Goal: Check status: Check status

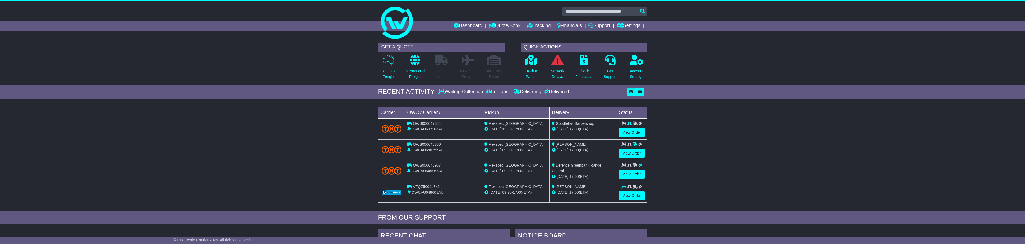
click at [155, 144] on div "Loading... No bookings found Carrier OWC / Carrier # Pickup Delivery Status OWS…" at bounding box center [512, 156] width 1025 height 110
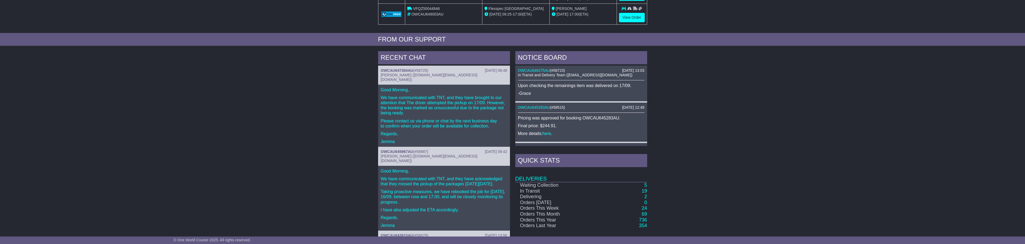
scroll to position [188, 0]
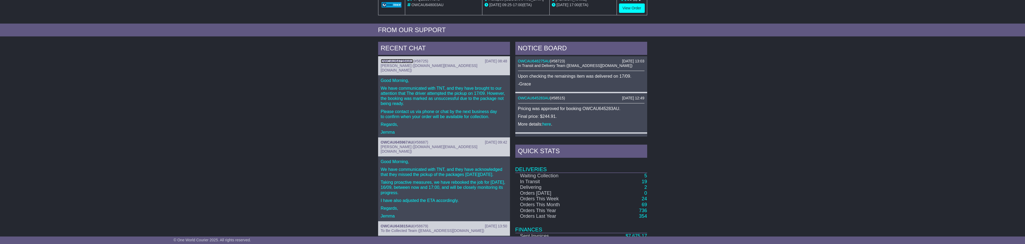
click at [403, 59] on link "OWCAU647384AU" at bounding box center [397, 61] width 32 height 4
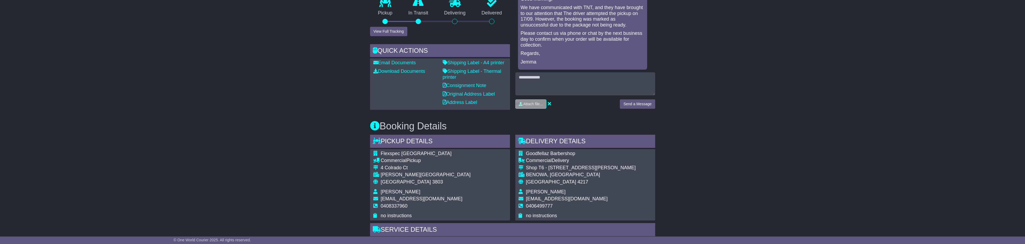
scroll to position [161, 0]
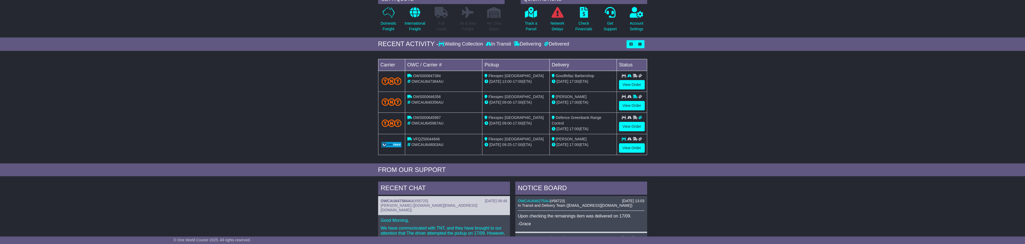
scroll to position [188, 0]
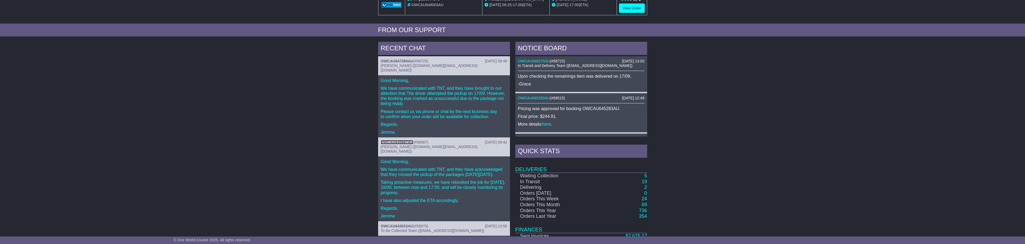
click at [394, 140] on link "OWCAU645967AU" at bounding box center [397, 142] width 32 height 4
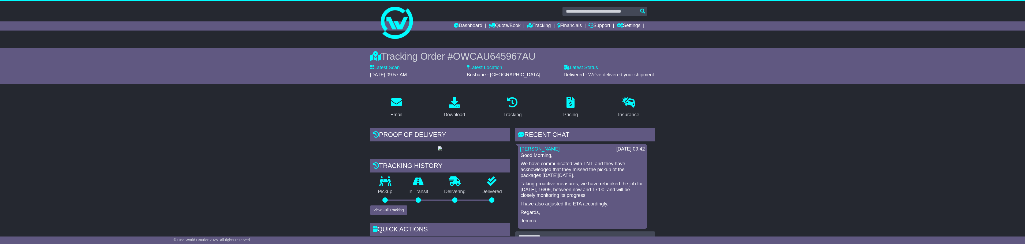
click at [430, 134] on div "Proof of Delivery" at bounding box center [440, 135] width 140 height 14
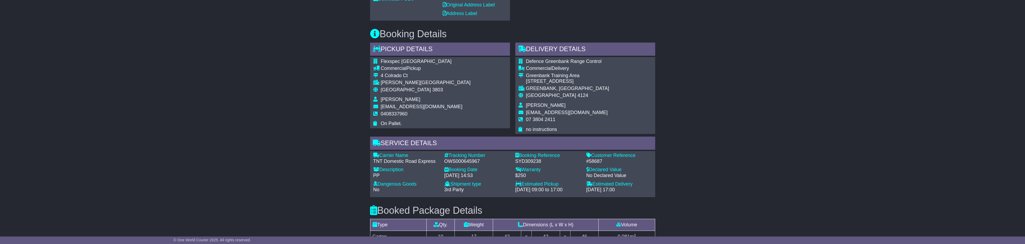
click at [345, 127] on div "Email Download Tracking Pricing Insurance" at bounding box center [512, 100] width 1025 height 553
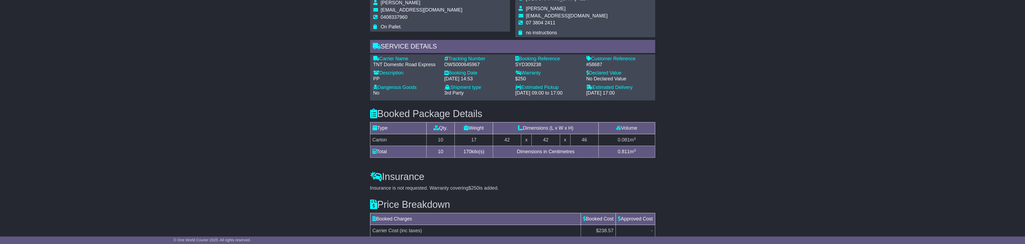
scroll to position [375, 0]
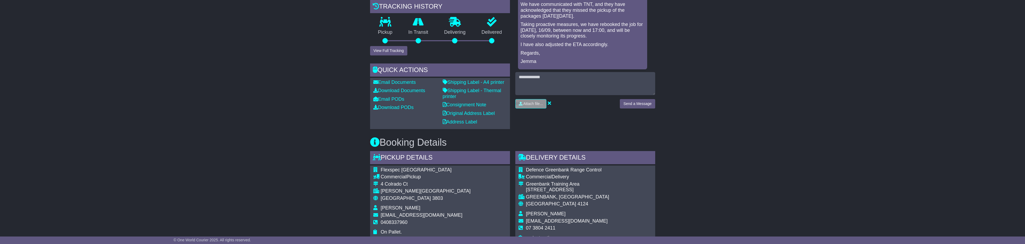
scroll to position [134, 0]
